Goal: Transaction & Acquisition: Purchase product/service

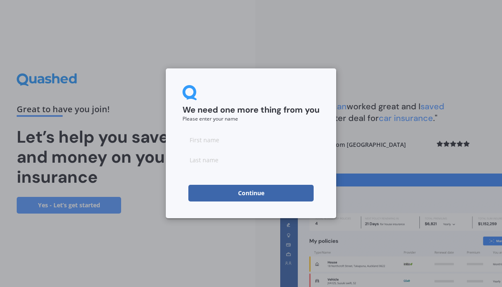
click at [297, 140] on input at bounding box center [251, 140] width 137 height 17
type input "Amal"
click at [199, 163] on input at bounding box center [251, 160] width 137 height 17
type input "Abdullahi"
click at [205, 195] on button "Continue" at bounding box center [250, 193] width 125 height 17
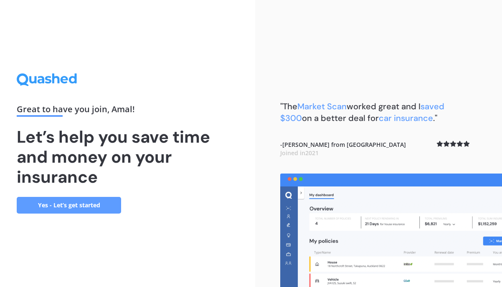
click at [75, 204] on link "Yes - Let’s get started" at bounding box center [69, 205] width 104 height 17
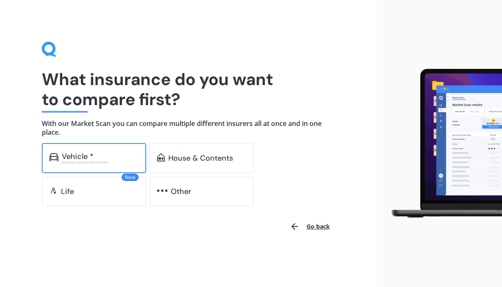
click at [116, 151] on div "Vehicle * Excludes commercial vehicles" at bounding box center [94, 158] width 104 height 30
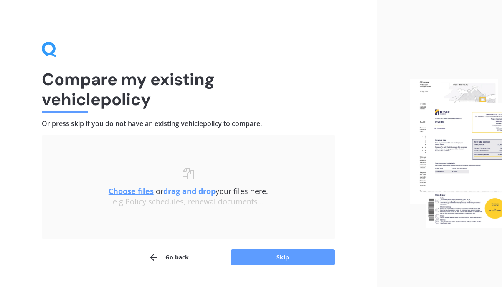
scroll to position [20, 0]
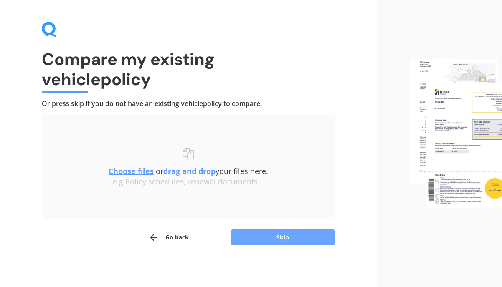
click at [274, 241] on button "Skip" at bounding box center [283, 238] width 104 height 16
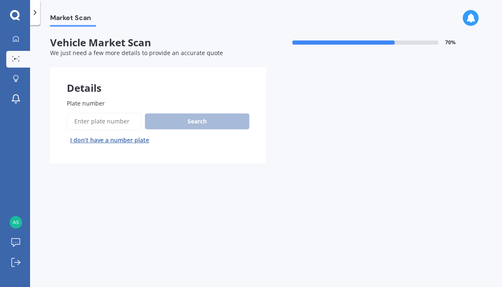
click at [99, 118] on input "Plate number" at bounding box center [104, 122] width 75 height 18
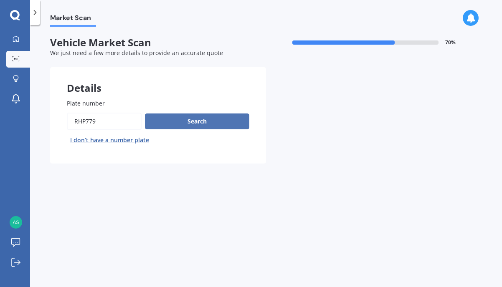
type input "rhp779"
click at [186, 117] on button "Search" at bounding box center [197, 122] width 104 height 16
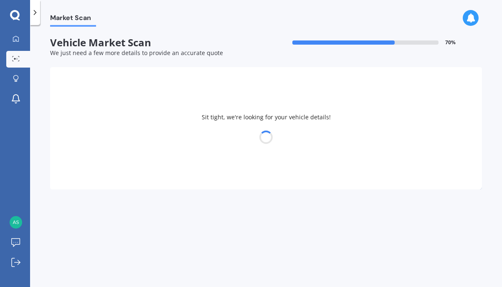
select select "MAZDA"
select select "ATENZA"
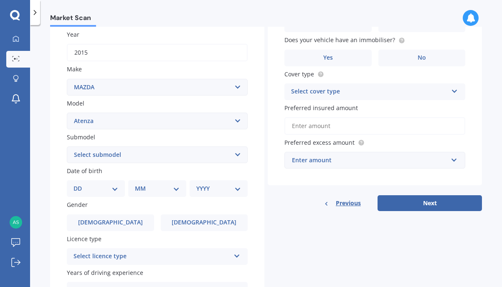
scroll to position [124, 0]
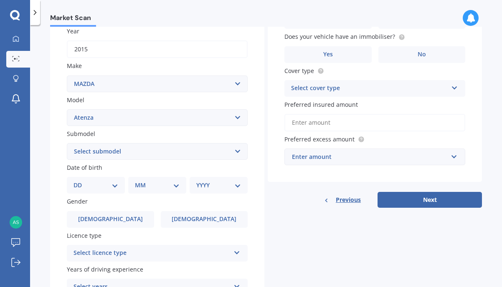
click at [141, 147] on select "Select submodel (All other) Diesel Diesel Turbo Hatchback Sedan Turbo Wagon" at bounding box center [157, 151] width 181 height 17
select select "WAGON"
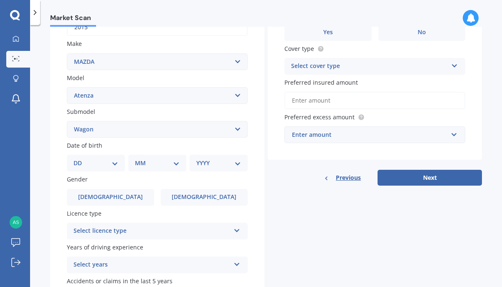
scroll to position [160, 0]
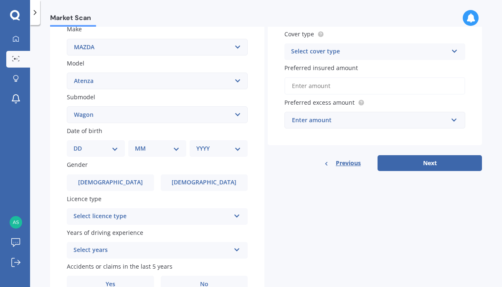
click at [111, 153] on select "DD 01 02 03 04 05 06 07 08 09 10 11 12 13 14 15 16 17 18 19 20 21 22 23 24 25 2…" at bounding box center [96, 148] width 45 height 9
select select "02"
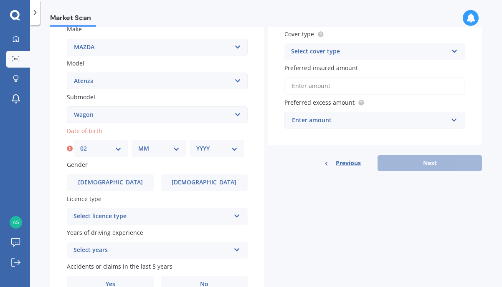
click at [149, 153] on select "MM 01 02 03 04 05 06 07 08 09 10 11 12" at bounding box center [158, 148] width 41 height 9
select select "09"
click at [225, 150] on select "YYYY 2025 2024 2023 2022 2021 2020 2019 2018 2017 2016 2015 2014 2013 2012 2011…" at bounding box center [216, 148] width 41 height 9
select select "1994"
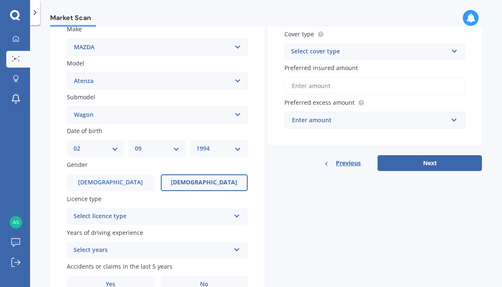
click at [192, 183] on span "[DEMOGRAPHIC_DATA]" at bounding box center [204, 182] width 66 height 7
click at [0, 0] on input "[DEMOGRAPHIC_DATA]" at bounding box center [0, 0] width 0 height 0
click at [169, 220] on div "Select licence type" at bounding box center [152, 217] width 157 height 10
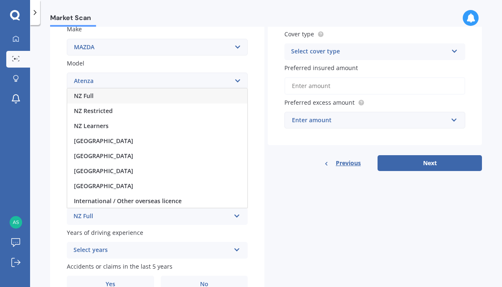
click at [118, 97] on div "NZ Full" at bounding box center [157, 96] width 180 height 15
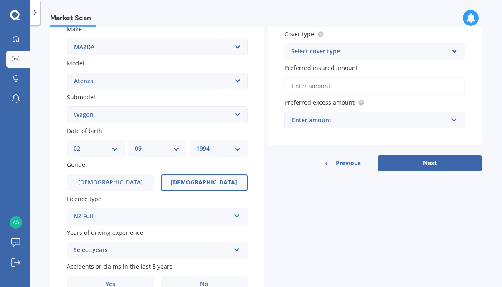
scroll to position [206, 0]
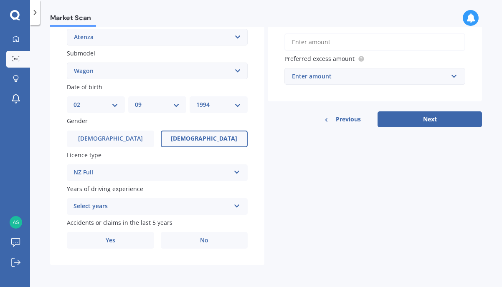
click at [147, 206] on div "Select years" at bounding box center [152, 207] width 157 height 10
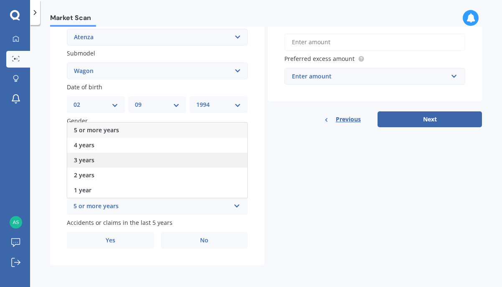
click at [139, 155] on div "3 years" at bounding box center [157, 160] width 180 height 15
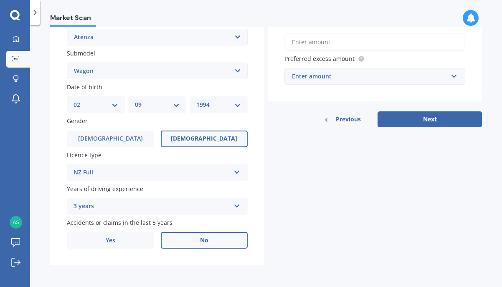
click at [177, 239] on label "No" at bounding box center [204, 240] width 87 height 17
click at [0, 0] on input "No" at bounding box center [0, 0] width 0 height 0
click at [176, 246] on label "No" at bounding box center [204, 240] width 87 height 17
click at [0, 0] on input "No" at bounding box center [0, 0] width 0 height 0
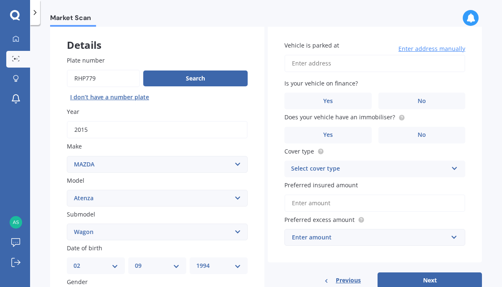
scroll to position [0, 0]
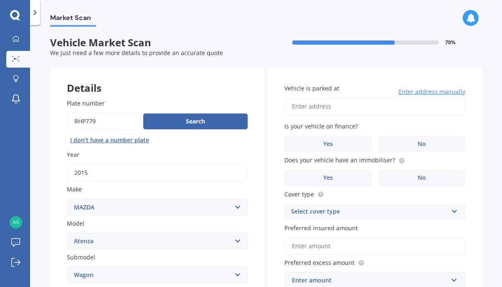
click at [298, 108] on input "Vehicle is parked at" at bounding box center [374, 107] width 181 height 18
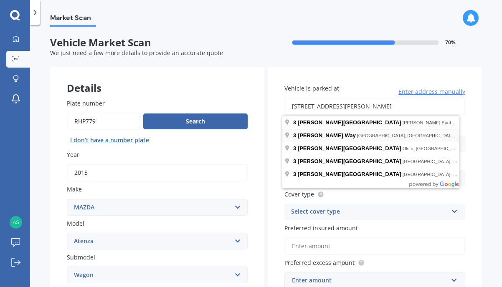
type input "[STREET_ADDRESS][PERSON_NAME]"
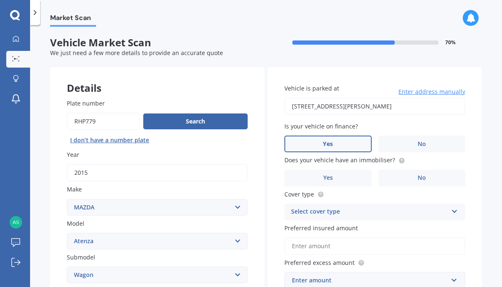
click at [347, 145] on label "Yes" at bounding box center [327, 144] width 87 height 17
click at [0, 0] on input "Yes" at bounding box center [0, 0] width 0 height 0
click at [392, 179] on label "No" at bounding box center [421, 178] width 87 height 17
click at [0, 0] on input "No" at bounding box center [0, 0] width 0 height 0
click at [371, 211] on div "Select cover type" at bounding box center [369, 212] width 157 height 10
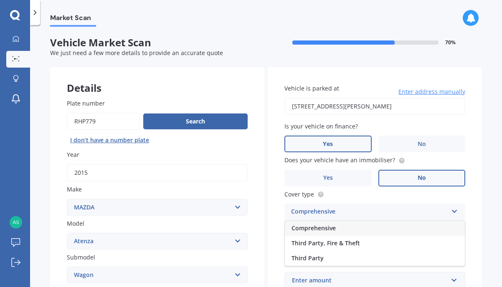
click at [362, 211] on div "Comprehensive" at bounding box center [369, 212] width 157 height 10
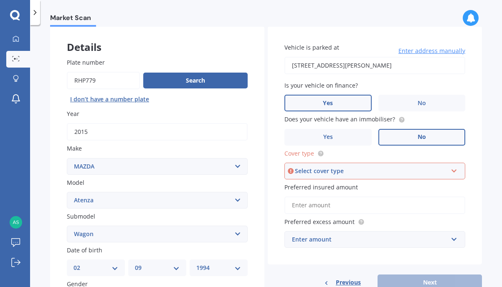
scroll to position [43, 0]
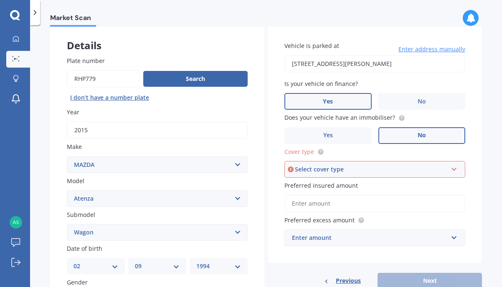
click at [357, 172] on div "Select cover type" at bounding box center [371, 169] width 152 height 9
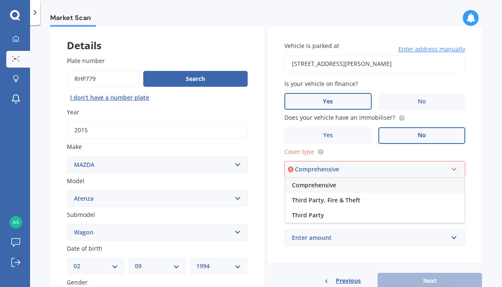
click at [345, 188] on div "Comprehensive" at bounding box center [374, 185] width 179 height 15
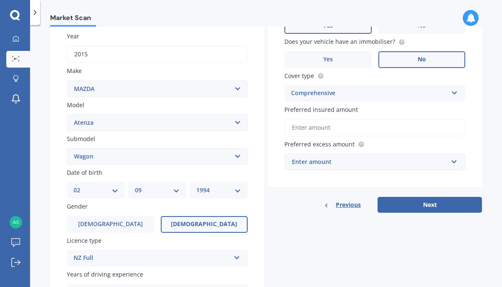
scroll to position [121, 0]
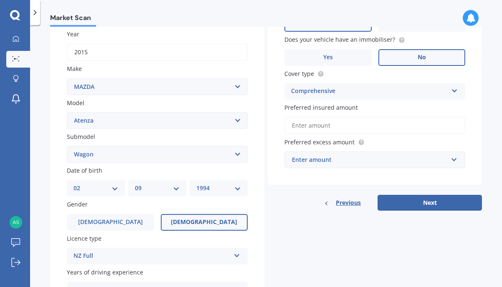
click at [351, 121] on input "Preferred insured amount" at bounding box center [374, 126] width 181 height 18
click at [332, 164] on div "Enter amount" at bounding box center [370, 159] width 156 height 9
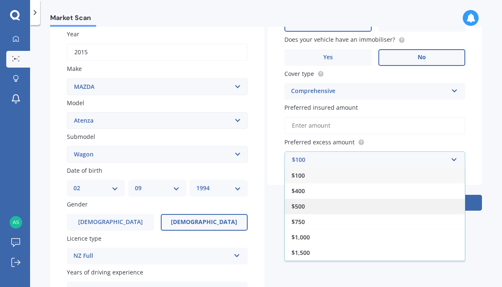
click at [322, 213] on div "$500" at bounding box center [375, 206] width 180 height 15
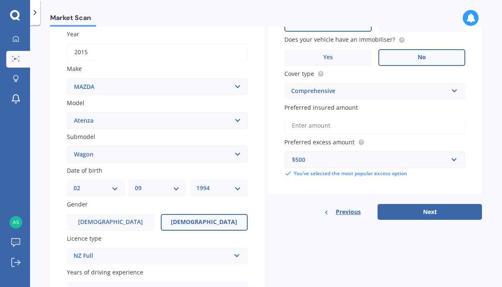
click at [331, 125] on input "Preferred insured amount" at bounding box center [374, 126] width 181 height 18
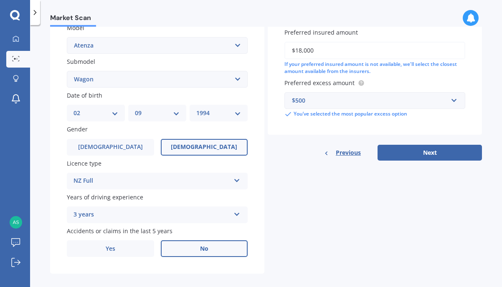
scroll to position [206, 0]
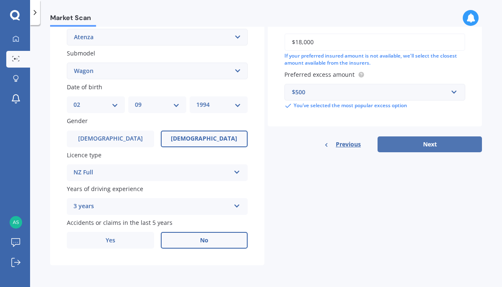
type input "$18,000"
click at [414, 144] on button "Next" at bounding box center [430, 145] width 104 height 16
select select "02"
select select "09"
select select "1994"
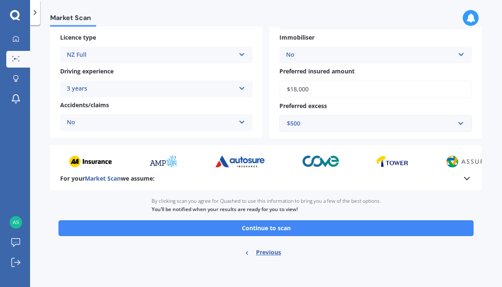
scroll to position [144, 0]
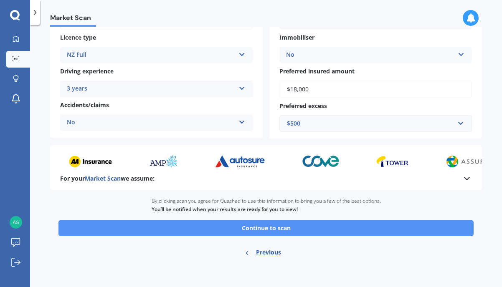
click at [345, 229] on button "Continue to scan" at bounding box center [265, 229] width 415 height 16
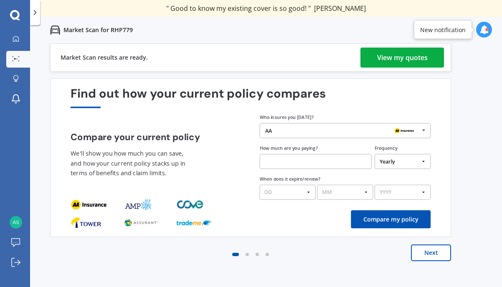
click at [377, 61] on div "View my quotes" at bounding box center [402, 58] width 51 height 20
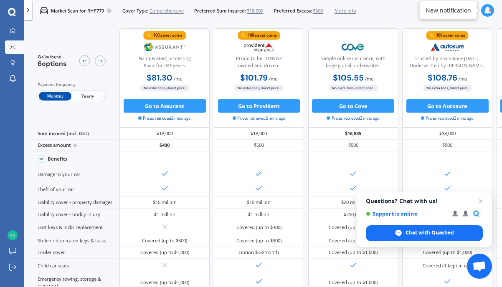
click at [338, 19] on div "Market Scan for RHP779 Cover Type: Comprehensive Preferred Sum Insured: $18,000…" at bounding box center [194, 10] width 324 height 21
click at [249, 108] on button "Go to Provident" at bounding box center [259, 105] width 82 height 13
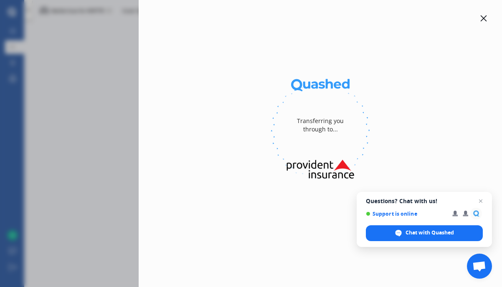
select select "Monthly"
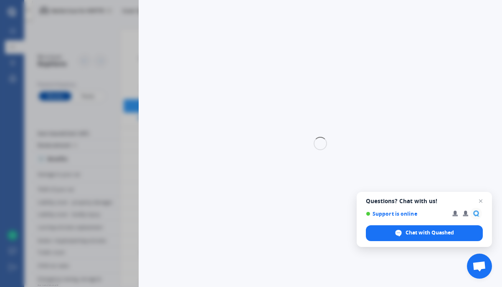
select select "full"
select select "[STREET_ADDRESS][PERSON_NAME]"
select select "MAZDA"
select select "ATENZA"
select select "NO"
